Goal: Task Accomplishment & Management: Use online tool/utility

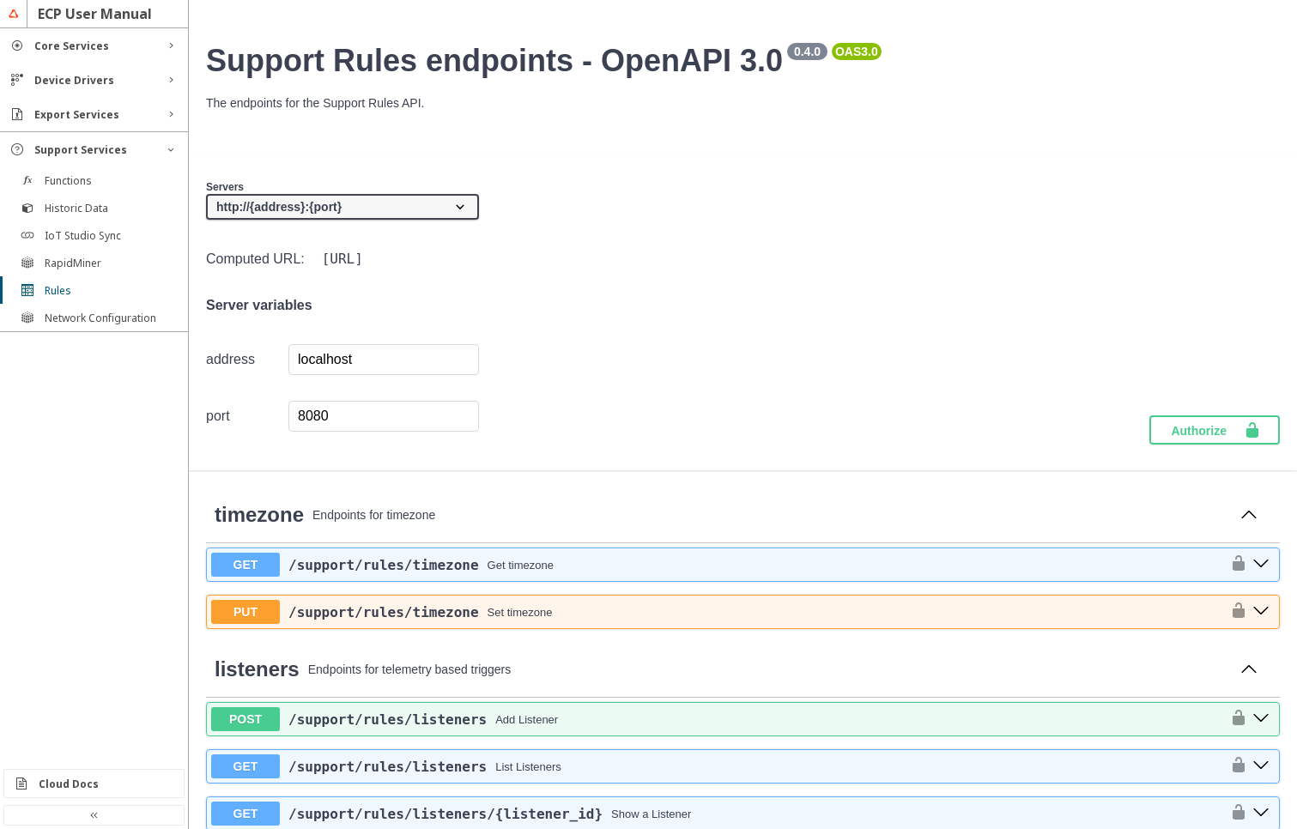
select select "MacroRequestRest"
click at [88, 791] on div "Cloud Docs" at bounding box center [93, 783] width 179 height 27
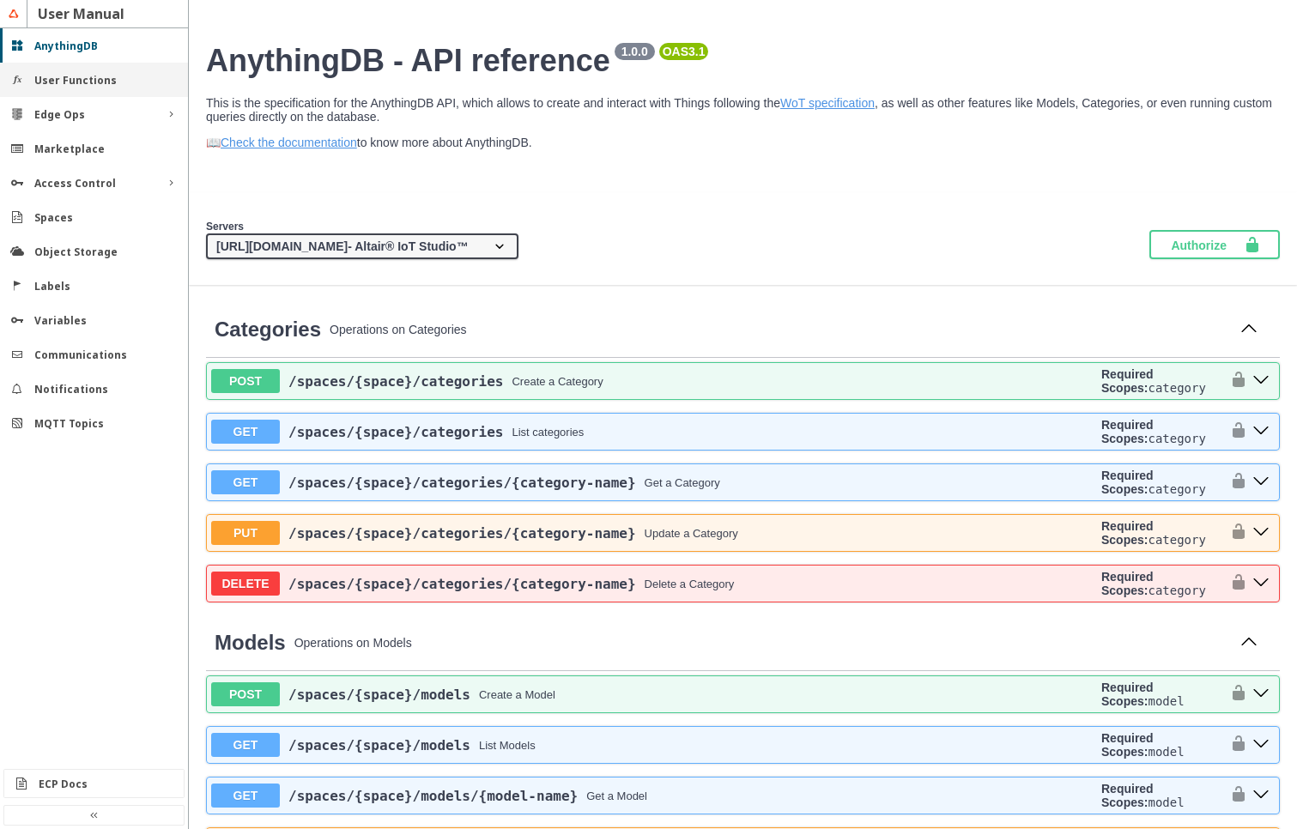
click at [79, 89] on div "User Functions" at bounding box center [94, 80] width 188 height 34
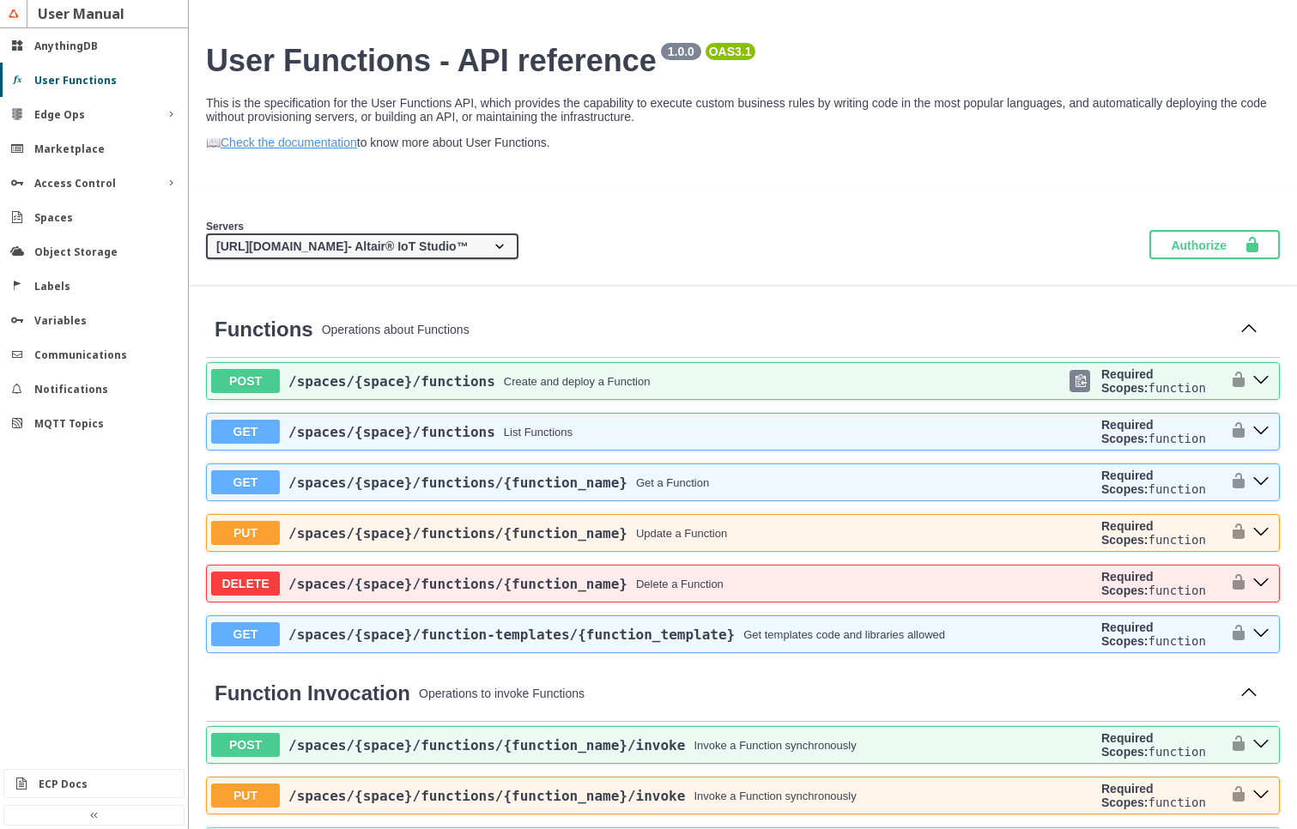
click at [399, 384] on span "/spaces /{space} /functions" at bounding box center [391, 381] width 207 height 16
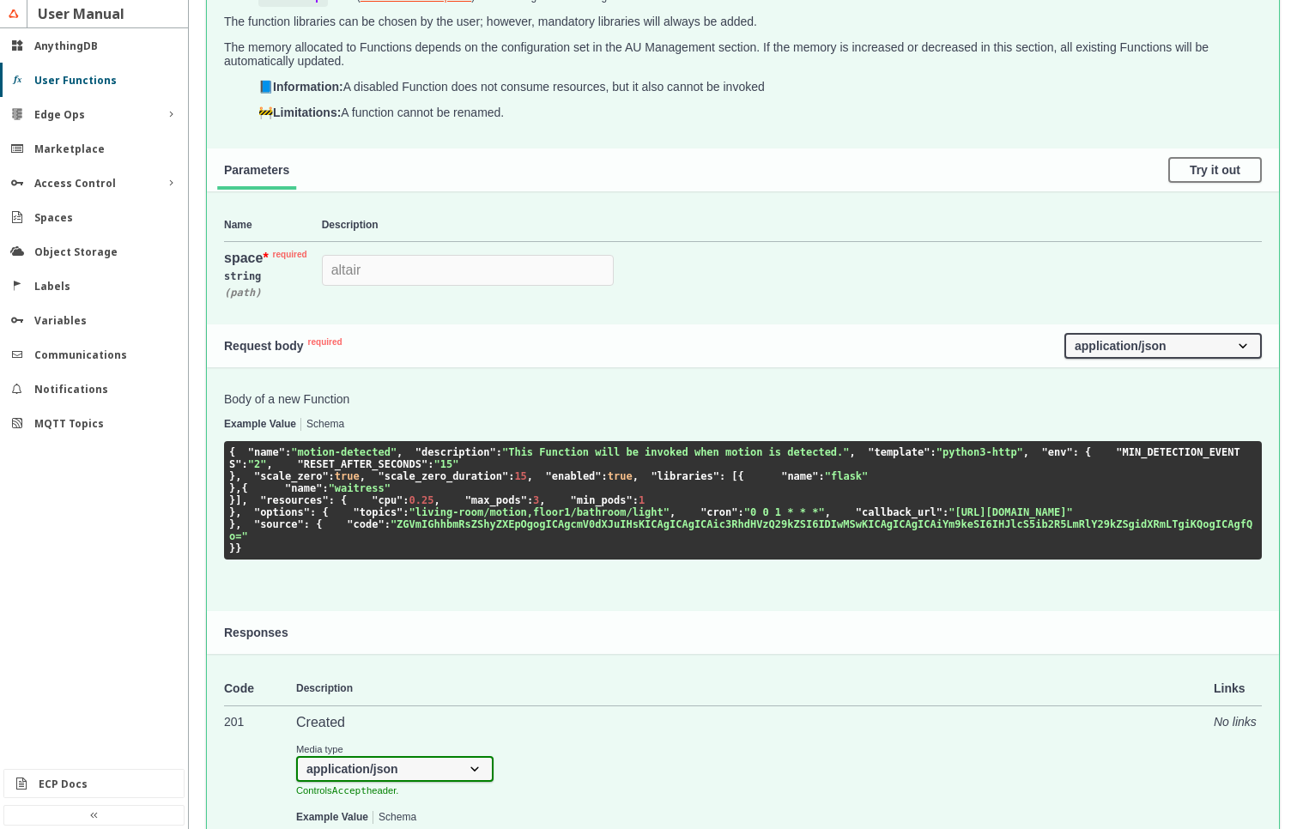
click at [336, 422] on button "Schema" at bounding box center [325, 425] width 38 height 12
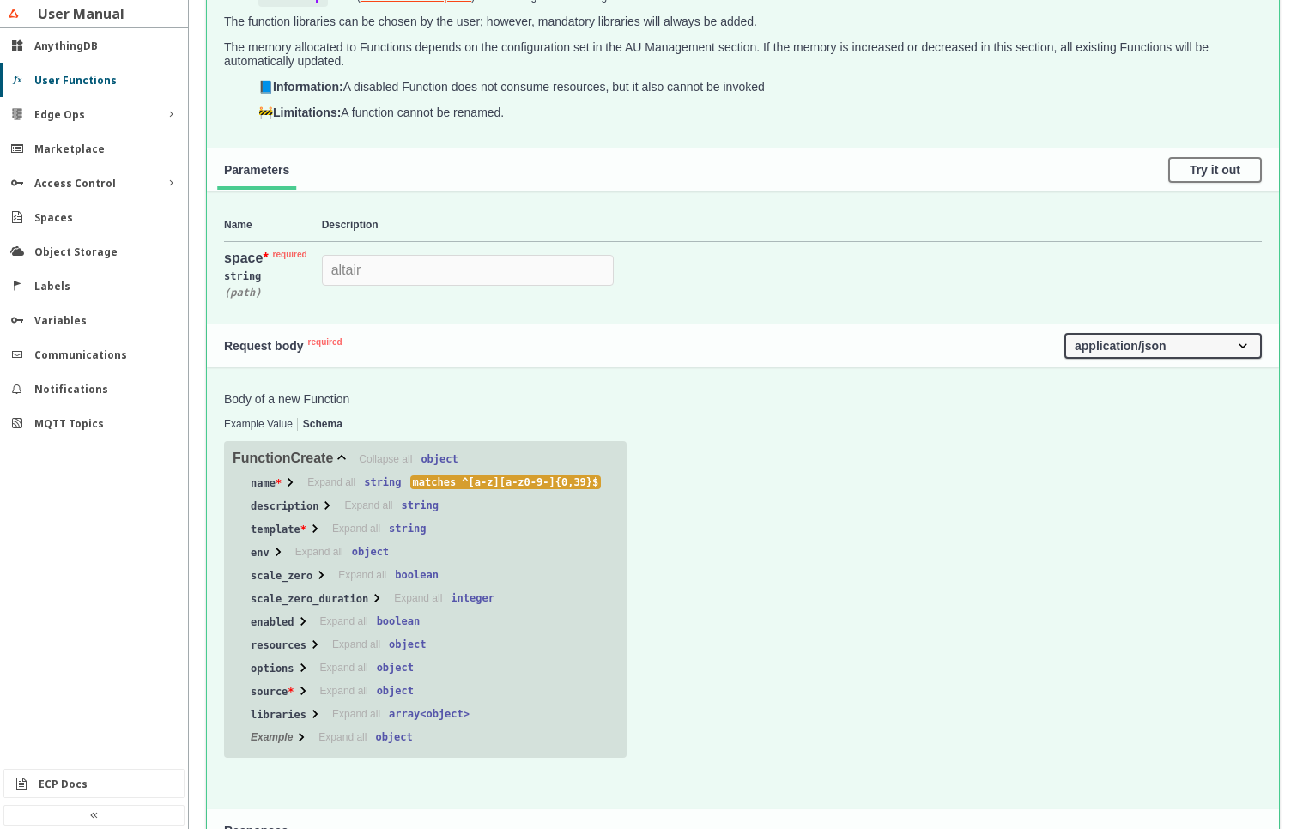
click at [308, 690] on icon "button" at bounding box center [302, 690] width 17 height 17
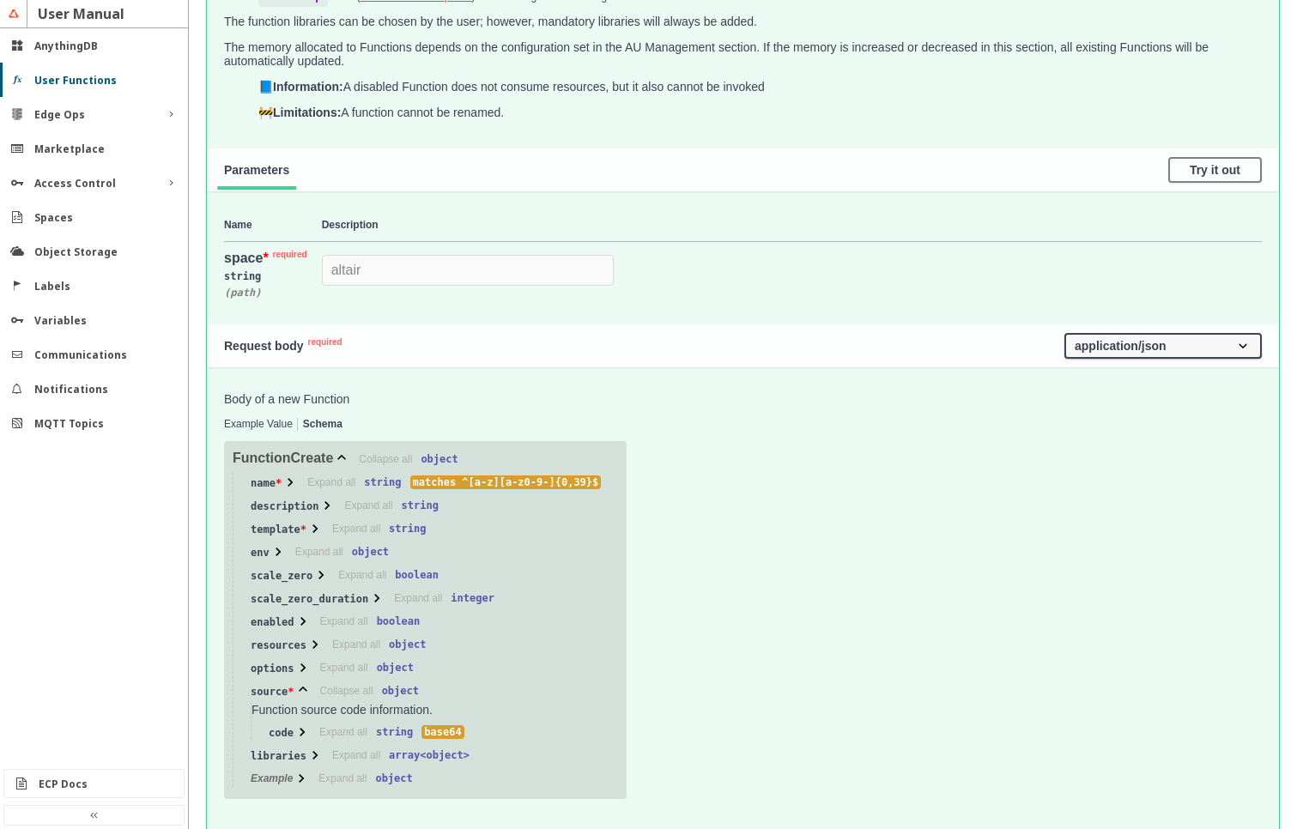
click at [304, 668] on icon "button" at bounding box center [302, 667] width 5 height 9
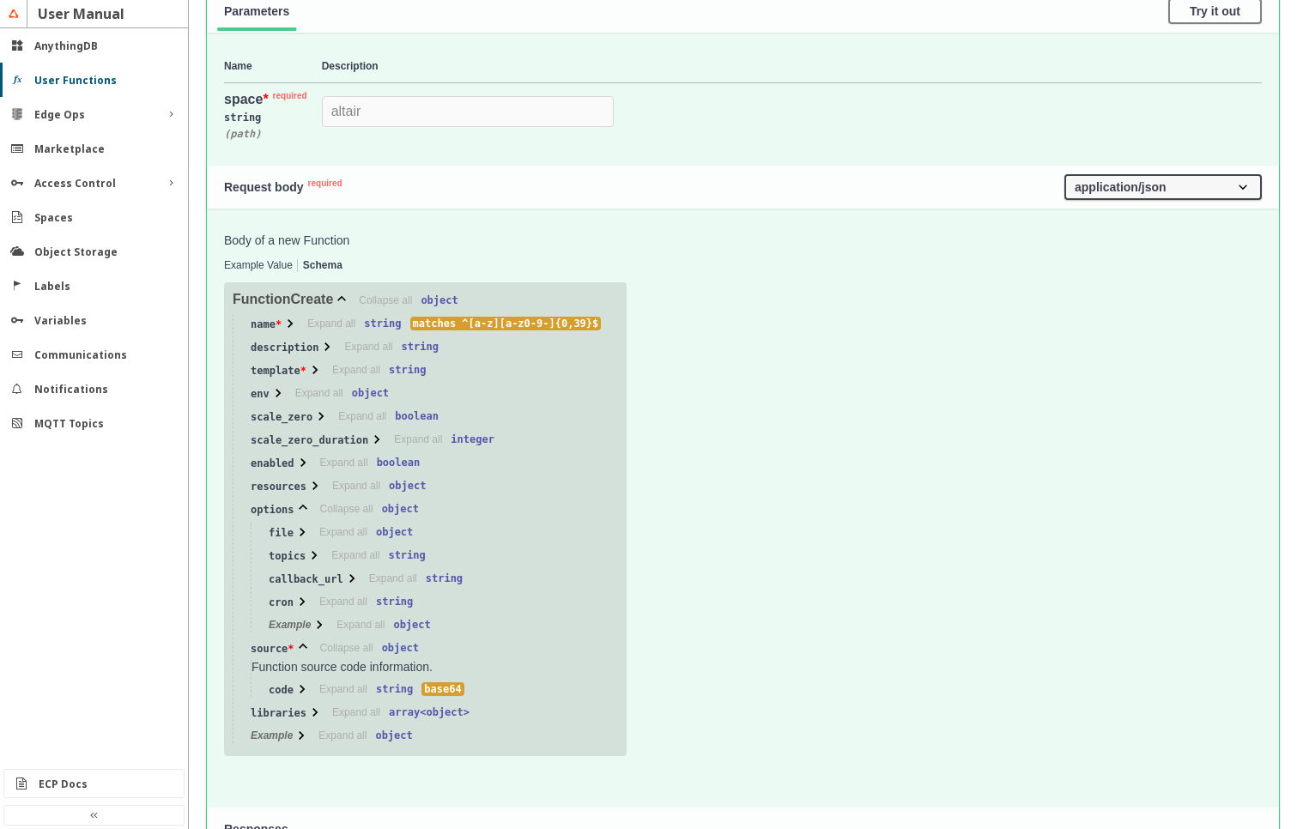
scroll to position [721, 0]
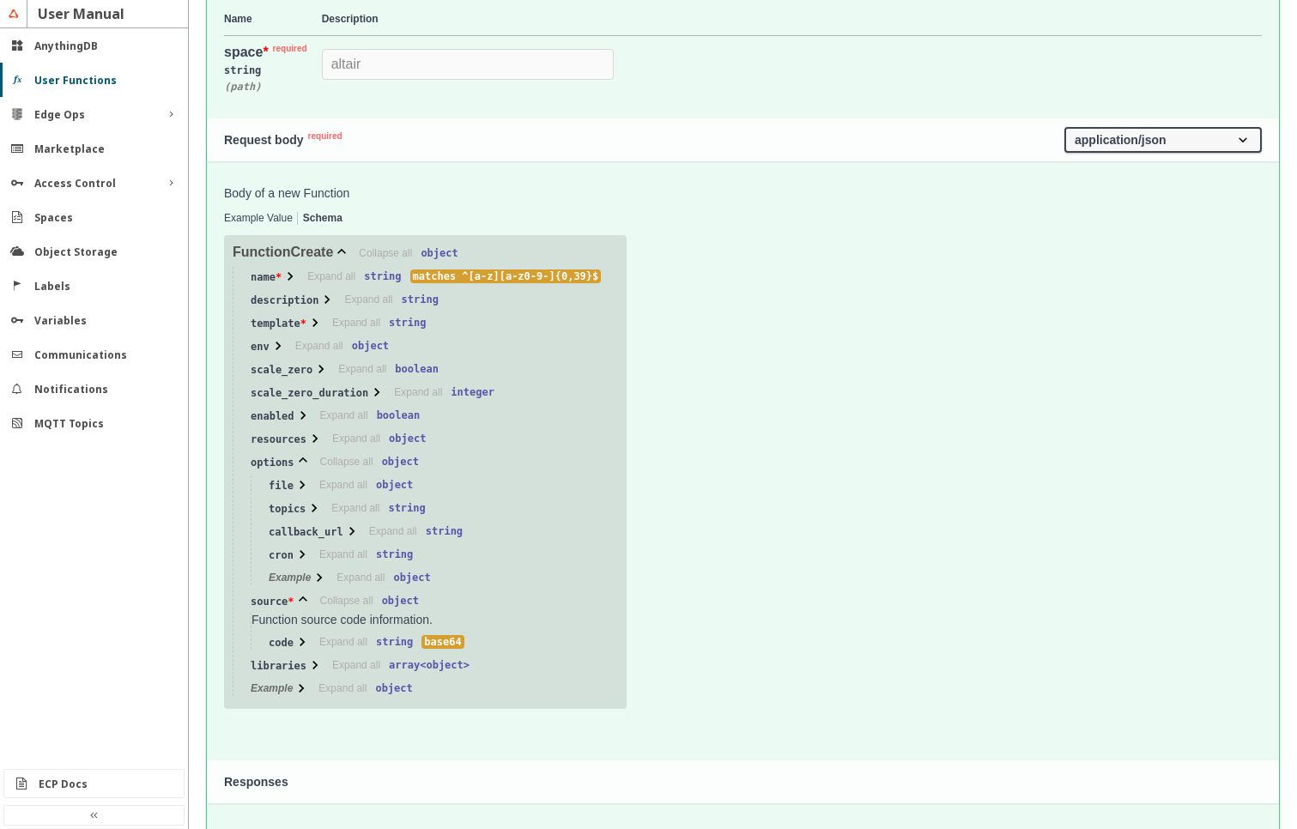
click at [301, 644] on icon "button" at bounding box center [302, 642] width 5 height 9
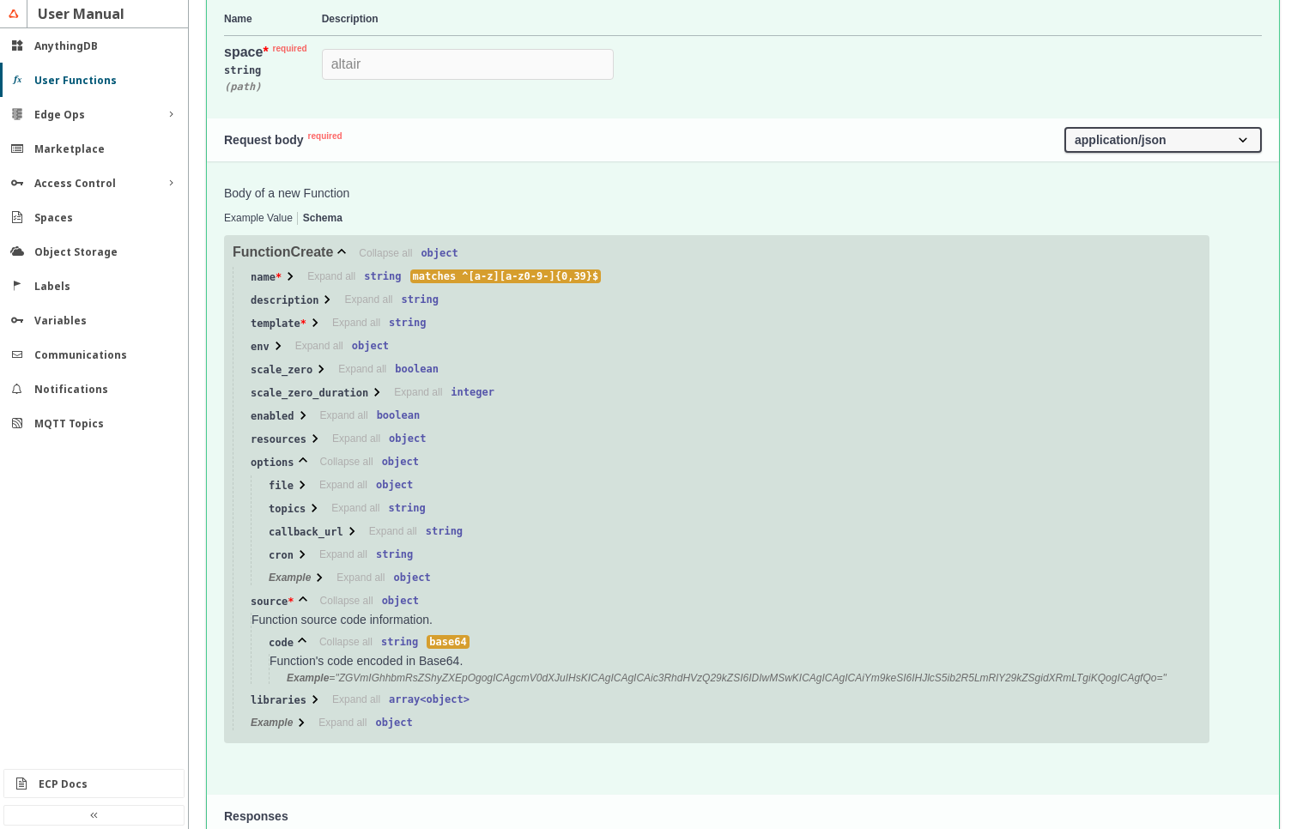
click at [311, 703] on icon "button" at bounding box center [314, 699] width 17 height 17
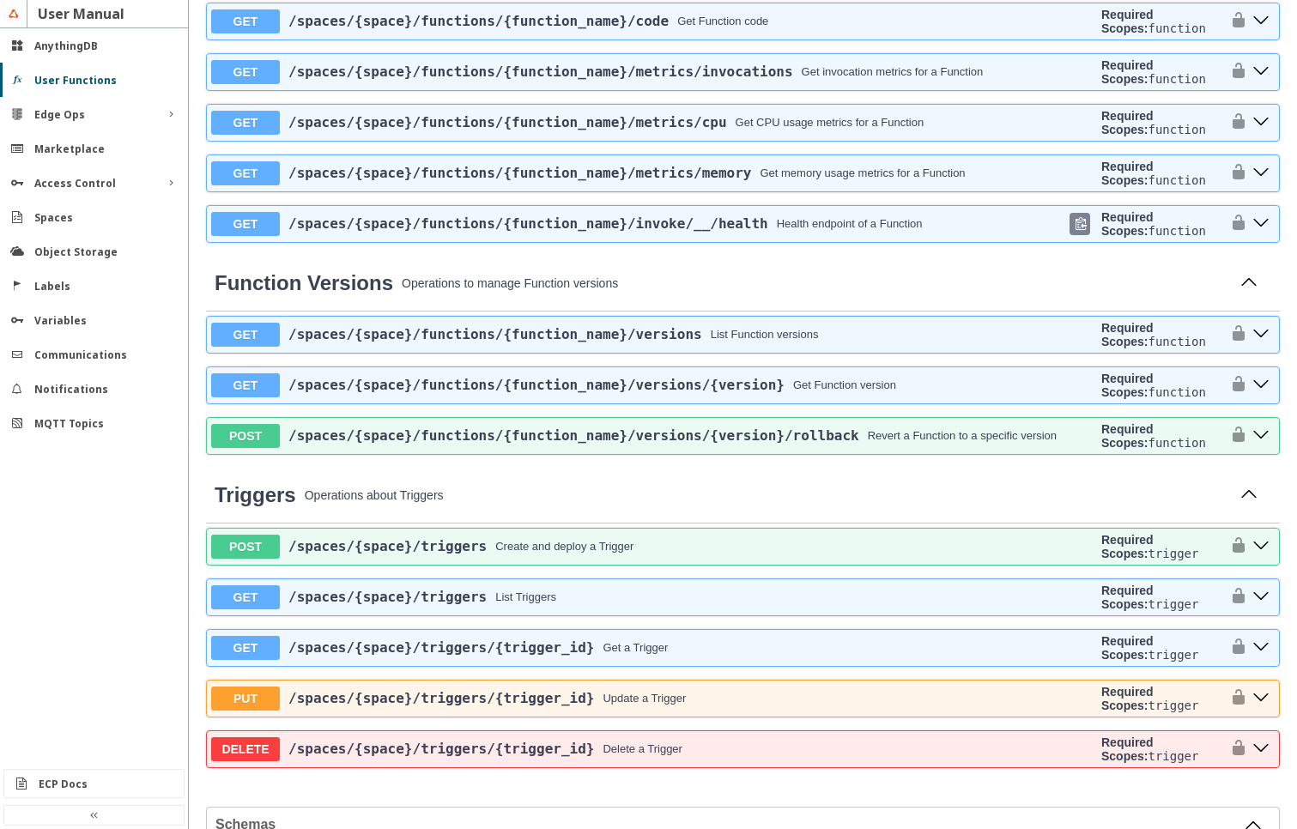
scroll to position [3708, 0]
